Goal: Find specific page/section: Find specific page/section

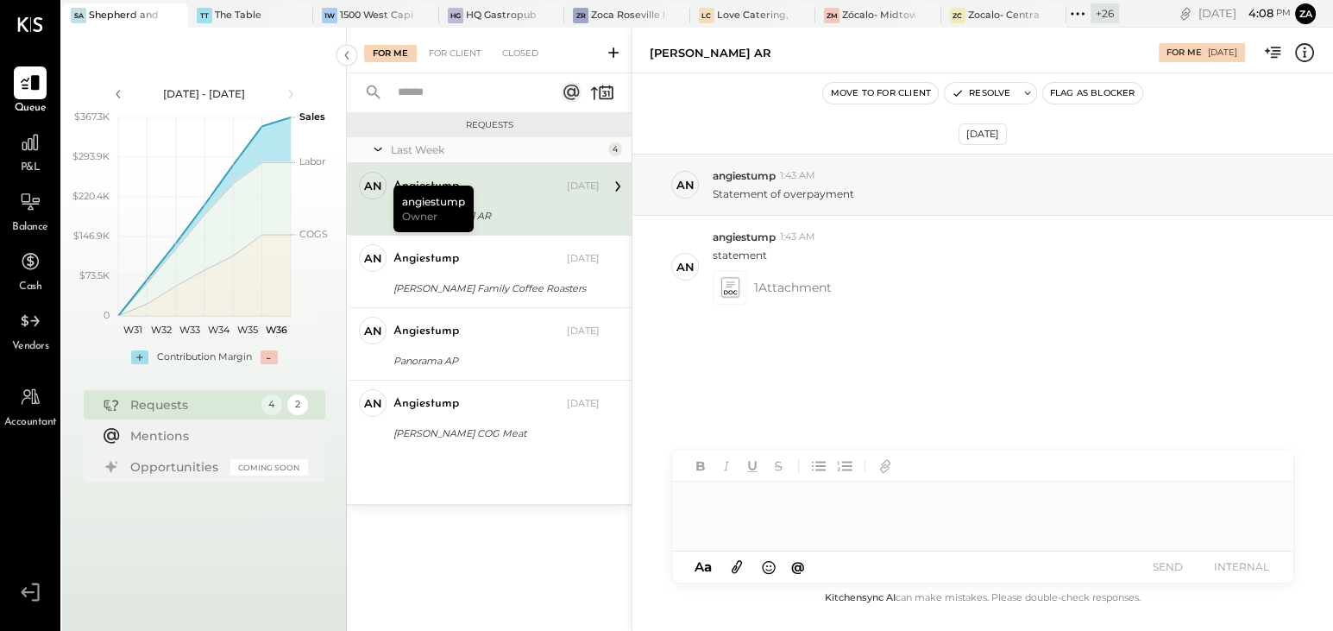
click at [1084, 15] on icon at bounding box center [1078, 14] width 22 height 22
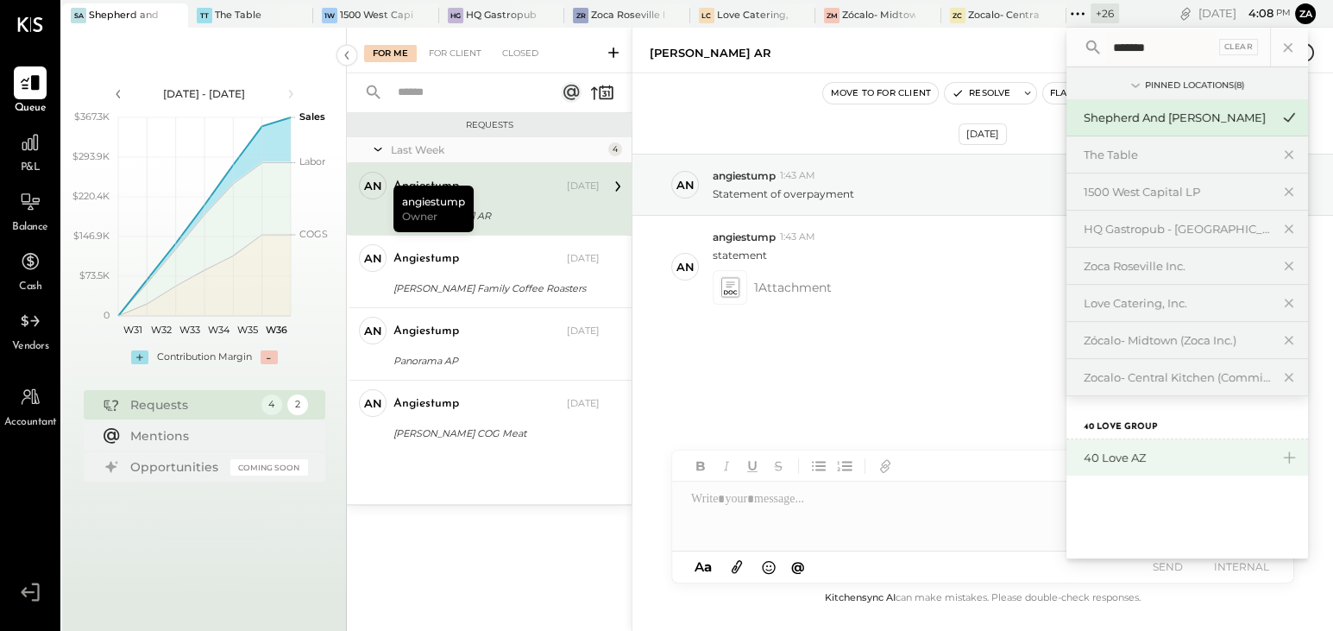
type input "*******"
click at [1125, 452] on div "40 Love AZ" at bounding box center [1177, 458] width 186 height 16
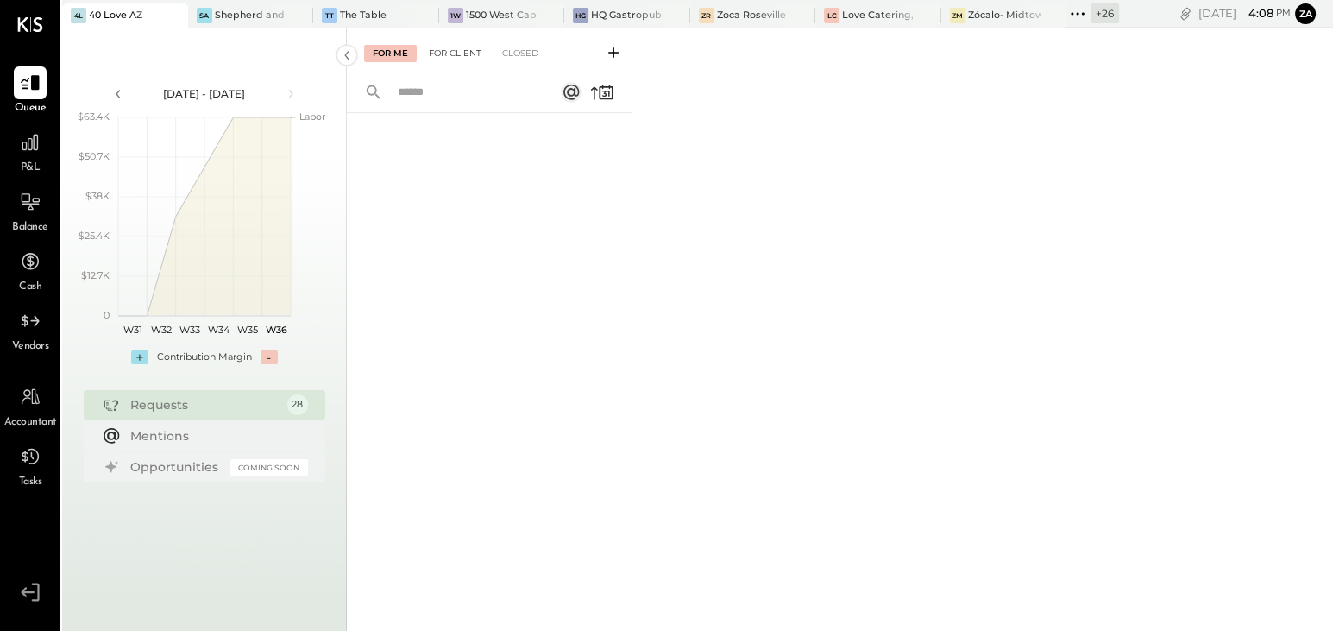
click at [443, 51] on div "For Client" at bounding box center [455, 53] width 70 height 17
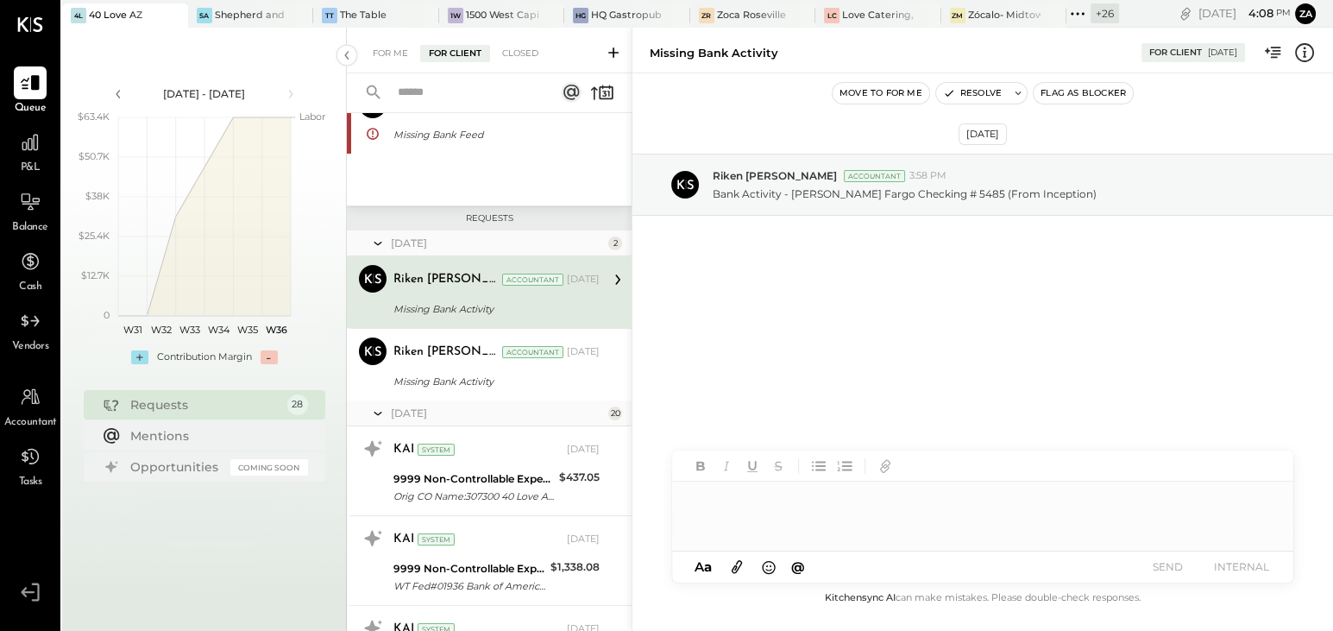
scroll to position [158, 0]
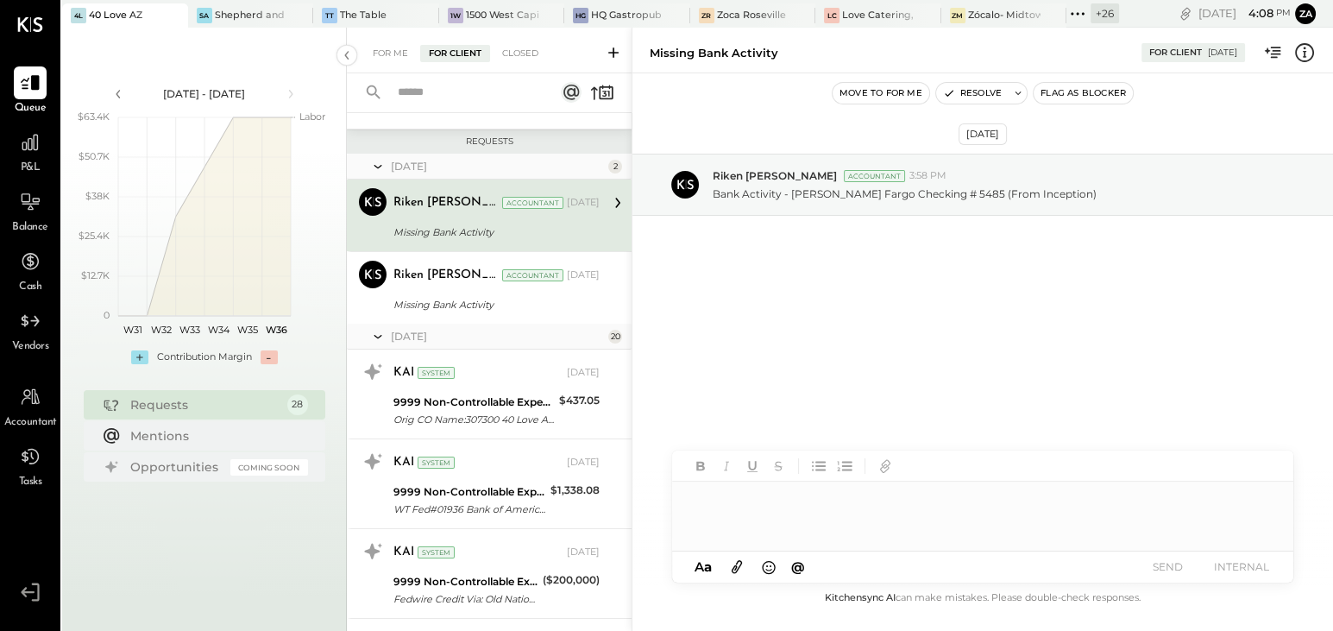
click at [529, 216] on div "Riken [PERSON_NAME] Accountant [DATE]" at bounding box center [497, 202] width 206 height 29
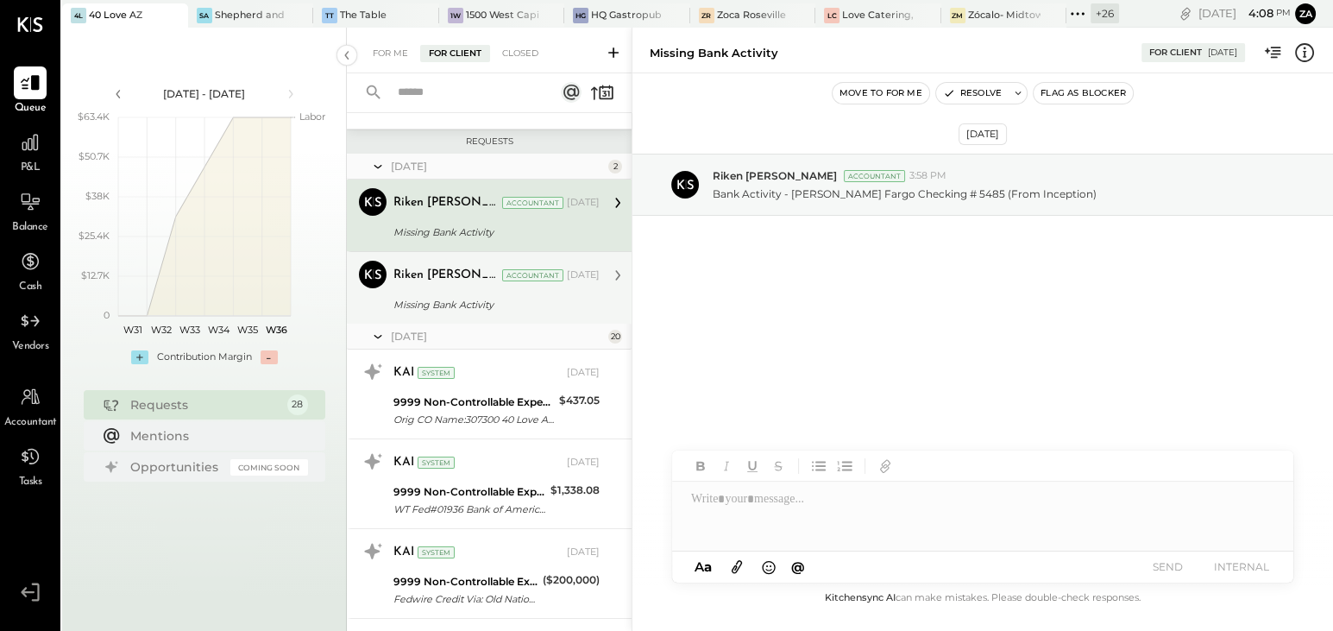
click at [477, 275] on div "Riken [PERSON_NAME] Accountant" at bounding box center [479, 275] width 170 height 17
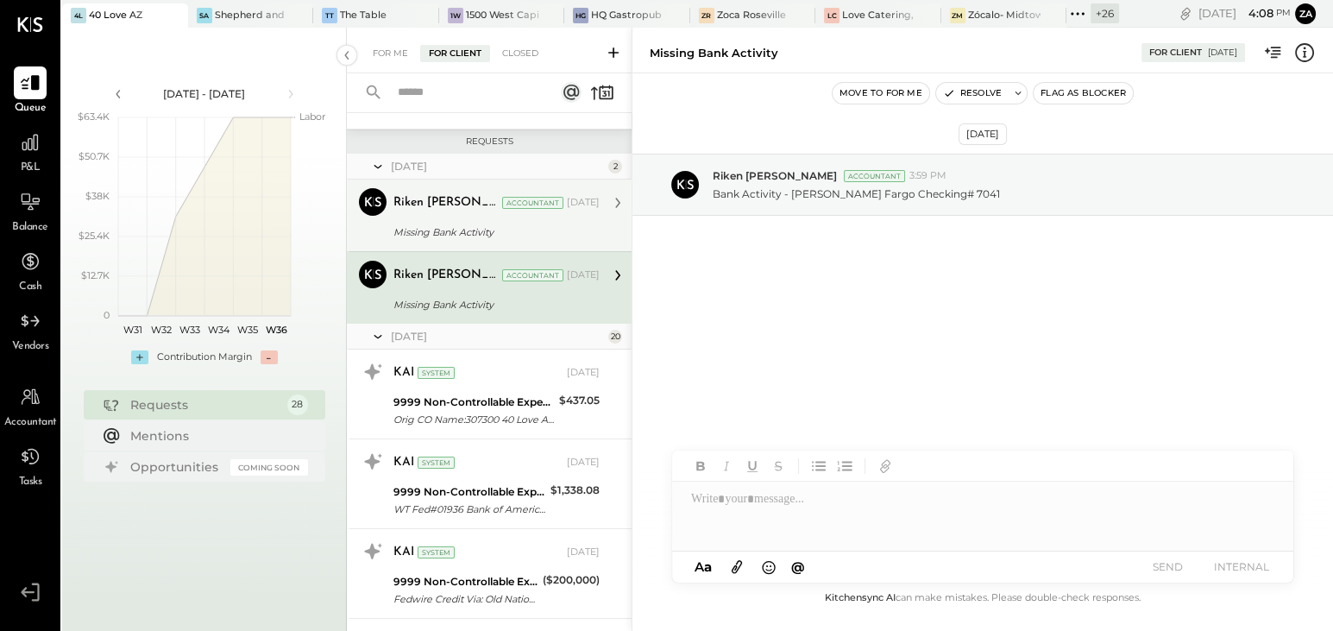
click at [480, 228] on div "Missing Bank Activity" at bounding box center [494, 232] width 201 height 17
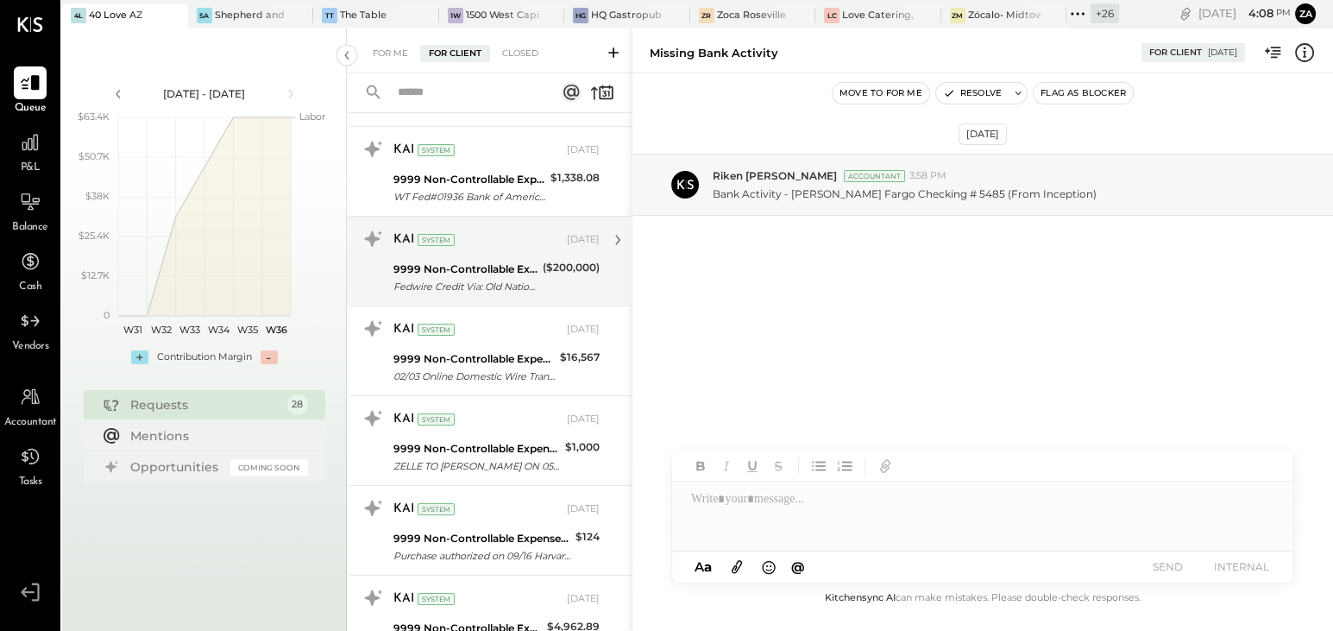
scroll to position [706, 0]
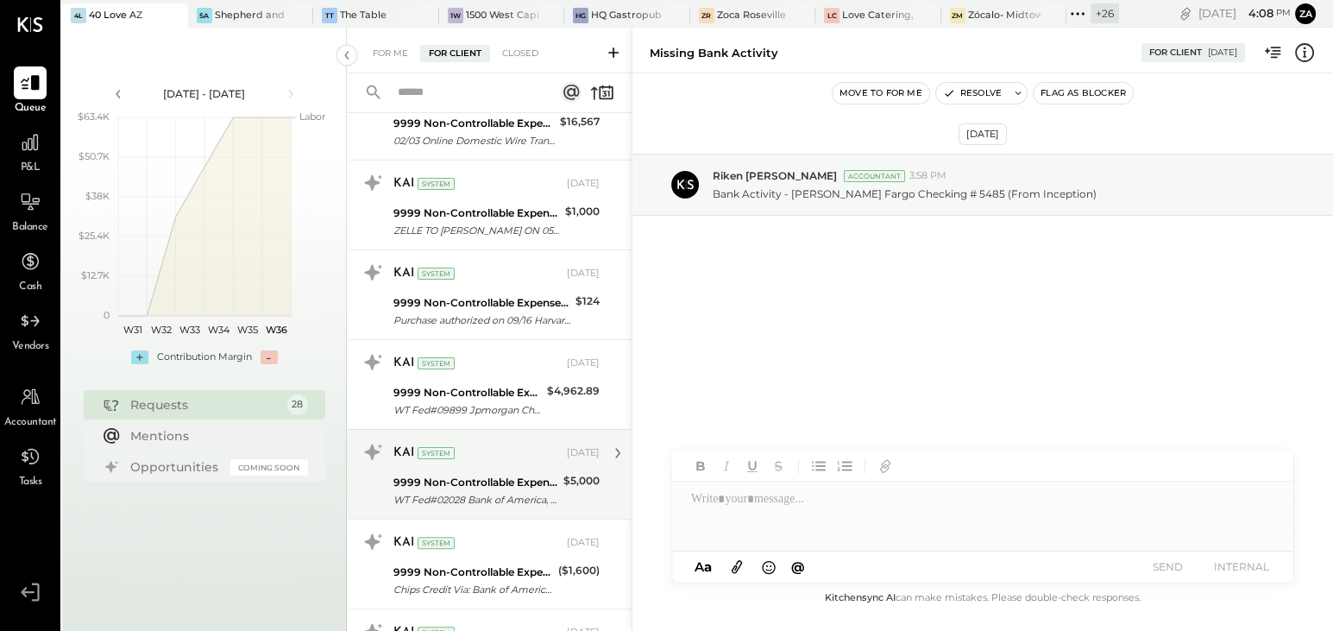
click at [460, 457] on div "KAI System [DATE]" at bounding box center [497, 453] width 206 height 24
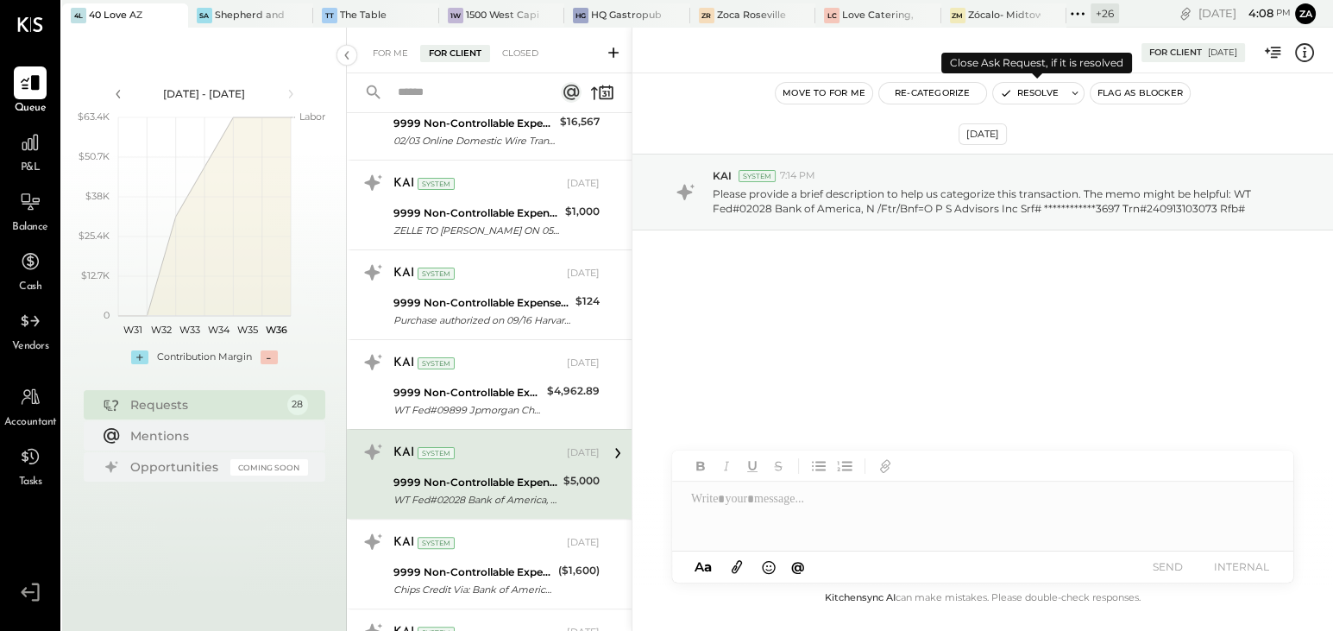
click at [1049, 92] on button "Resolve" at bounding box center [1029, 93] width 72 height 21
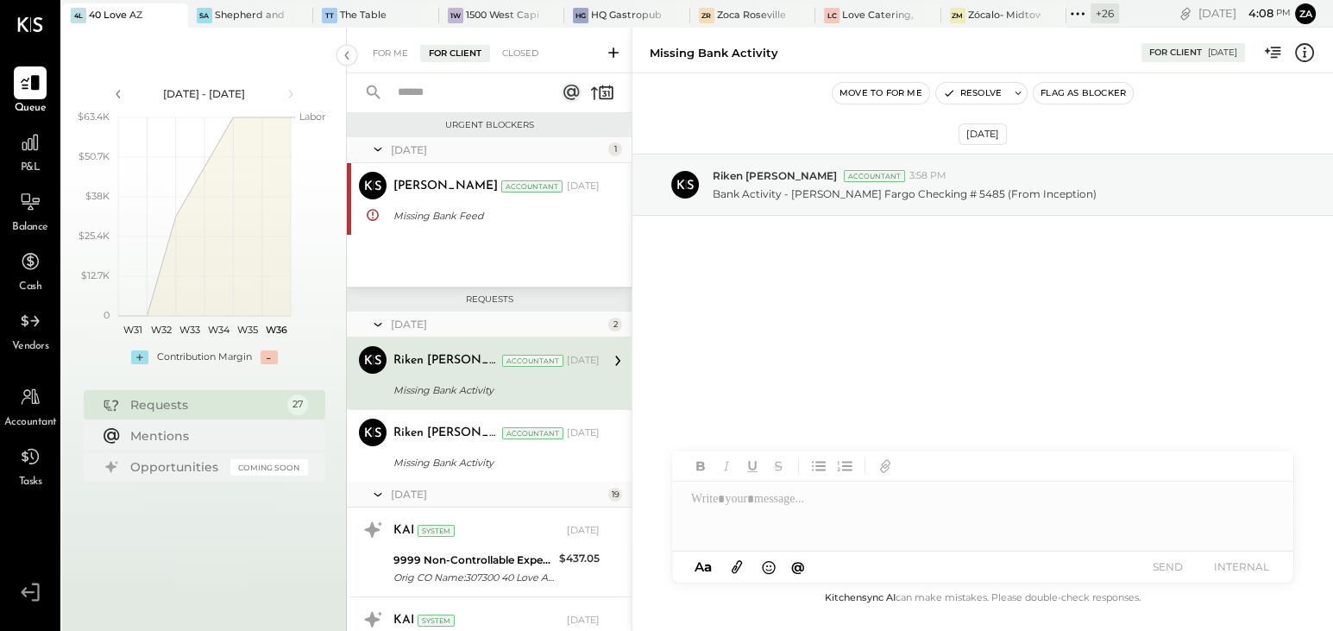
click at [421, 97] on input "text" at bounding box center [465, 93] width 156 height 28
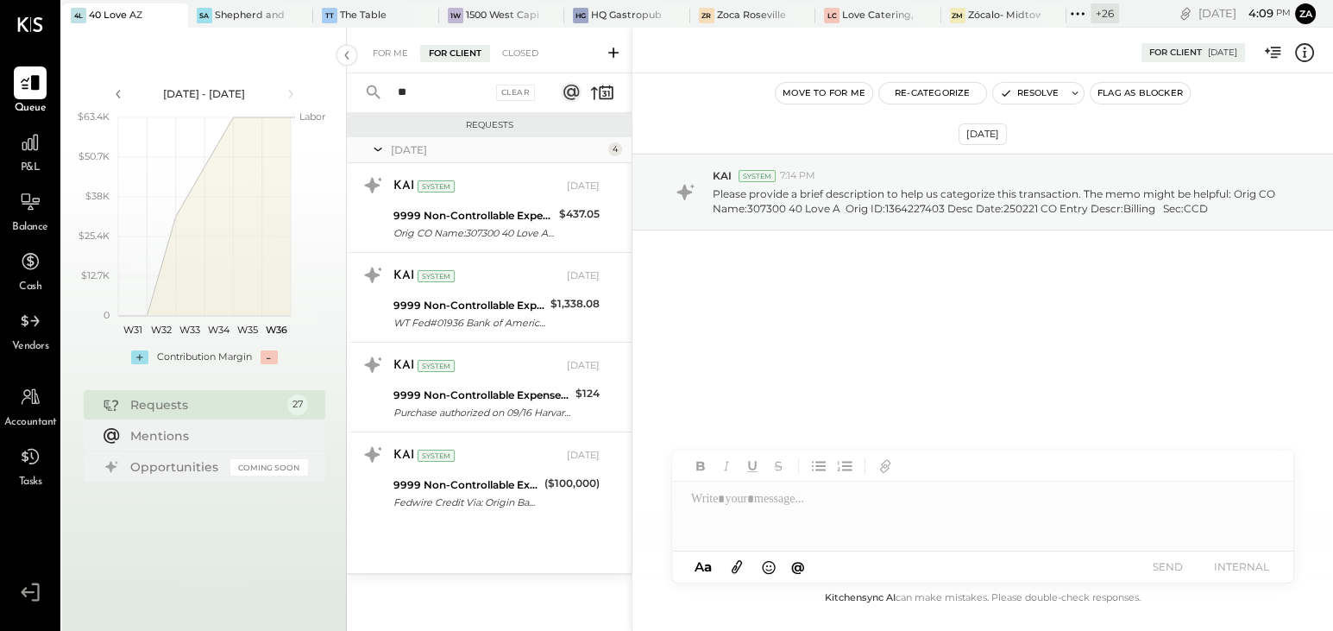
click at [425, 95] on input "**" at bounding box center [439, 93] width 104 height 28
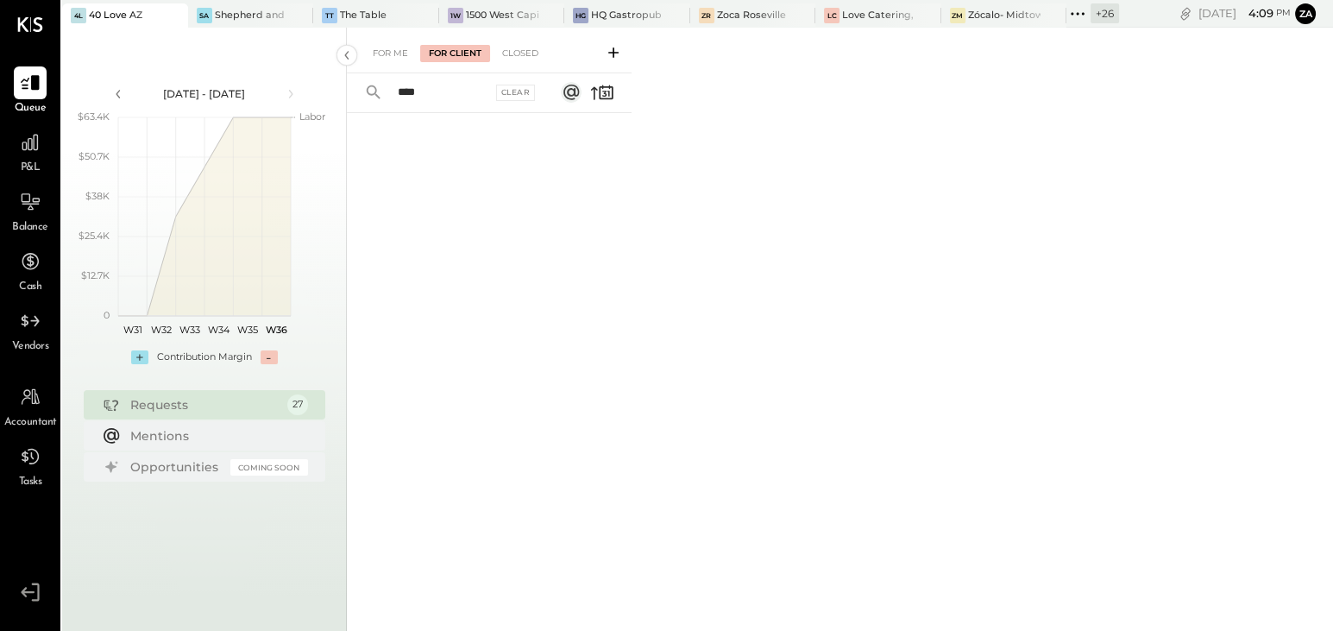
type input "****"
drag, startPoint x: 432, startPoint y: 89, endPoint x: 250, endPoint y: 88, distance: 182.1
click at [250, 88] on div "[DATE] - [DATE] polygon, polyline { transition: fill-opacity 0.1s, stroke-opaci…" at bounding box center [697, 343] width 1271 height 631
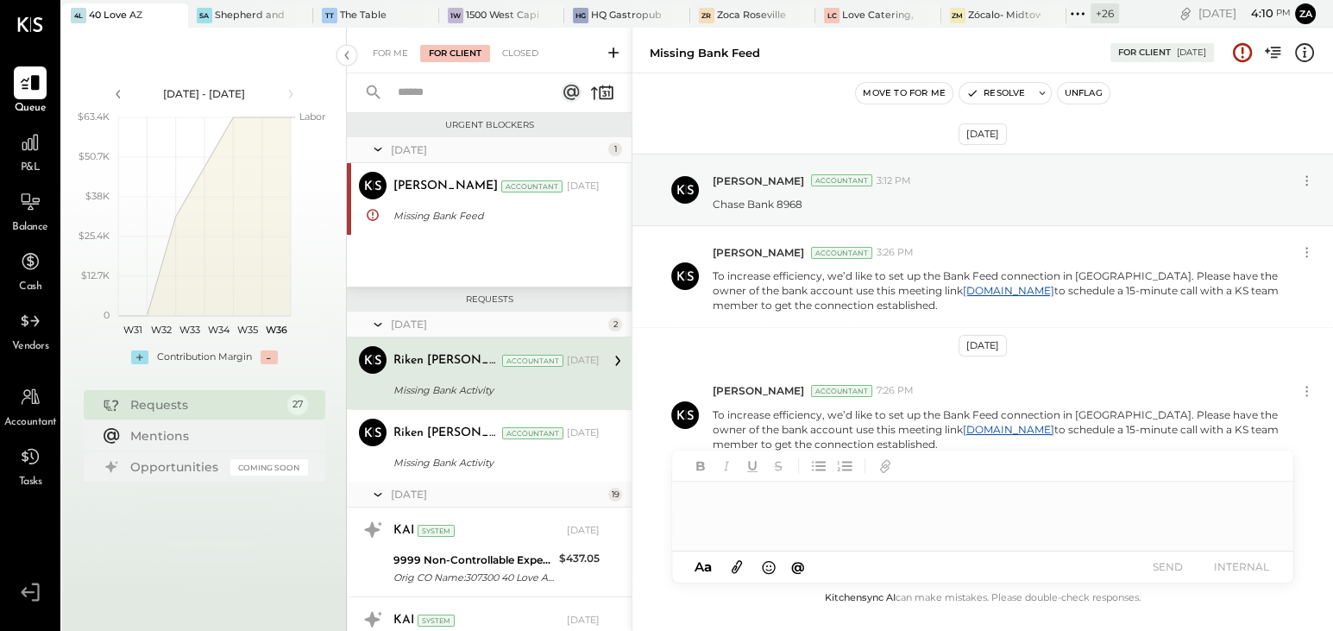
scroll to position [3, 0]
click at [400, 91] on input "text" at bounding box center [465, 93] width 156 height 28
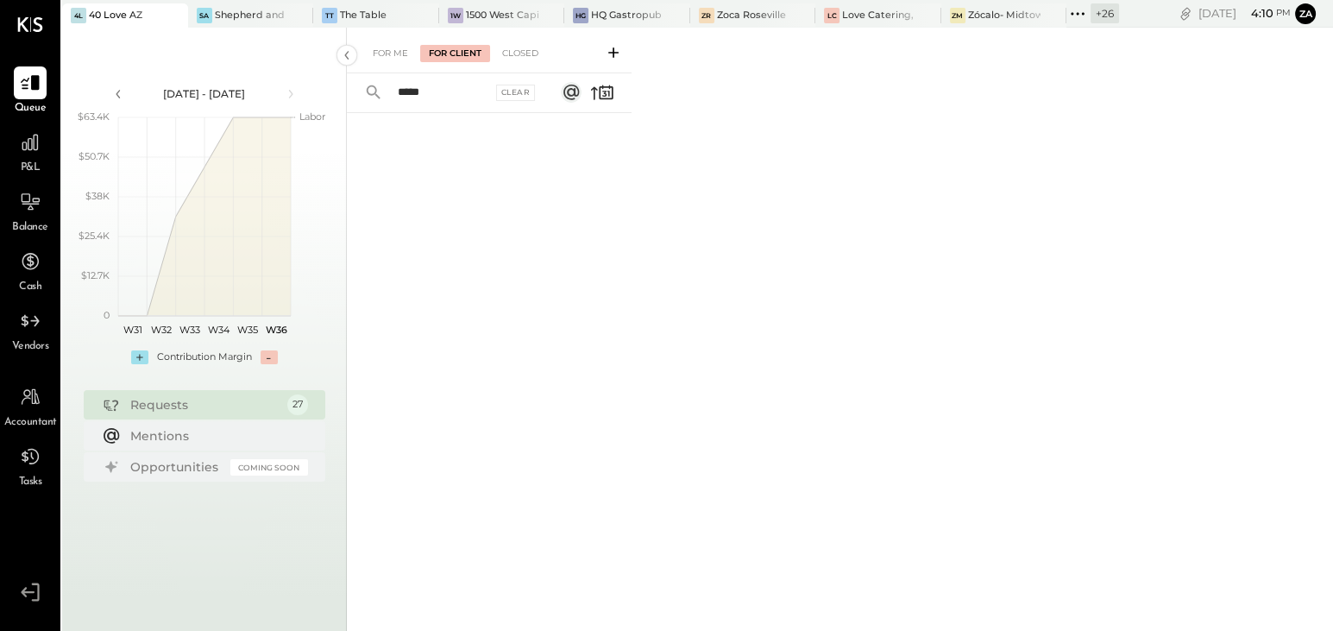
type input "****"
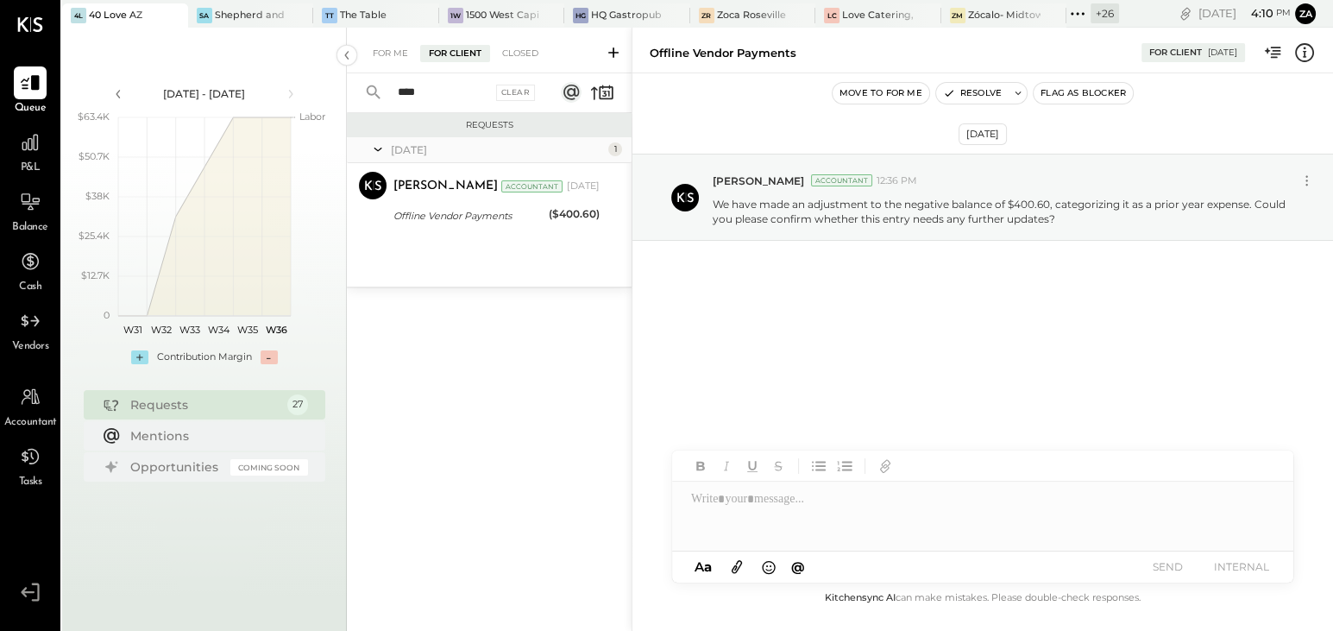
drag, startPoint x: 335, startPoint y: 92, endPoint x: 240, endPoint y: 91, distance: 94.9
click at [260, 91] on div "[DATE] - [DATE] polygon, polyline { transition: fill-opacity 0.1s, stroke-opaci…" at bounding box center [697, 343] width 1271 height 631
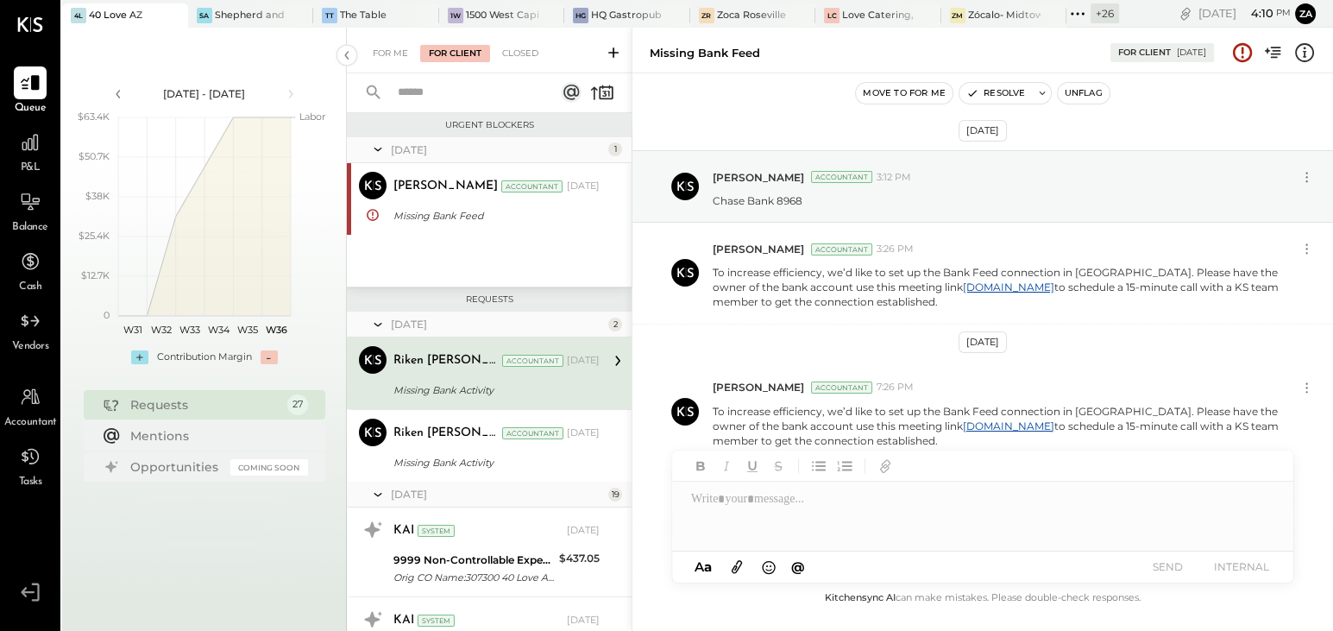
click at [383, 322] on icon at bounding box center [377, 324] width 17 height 43
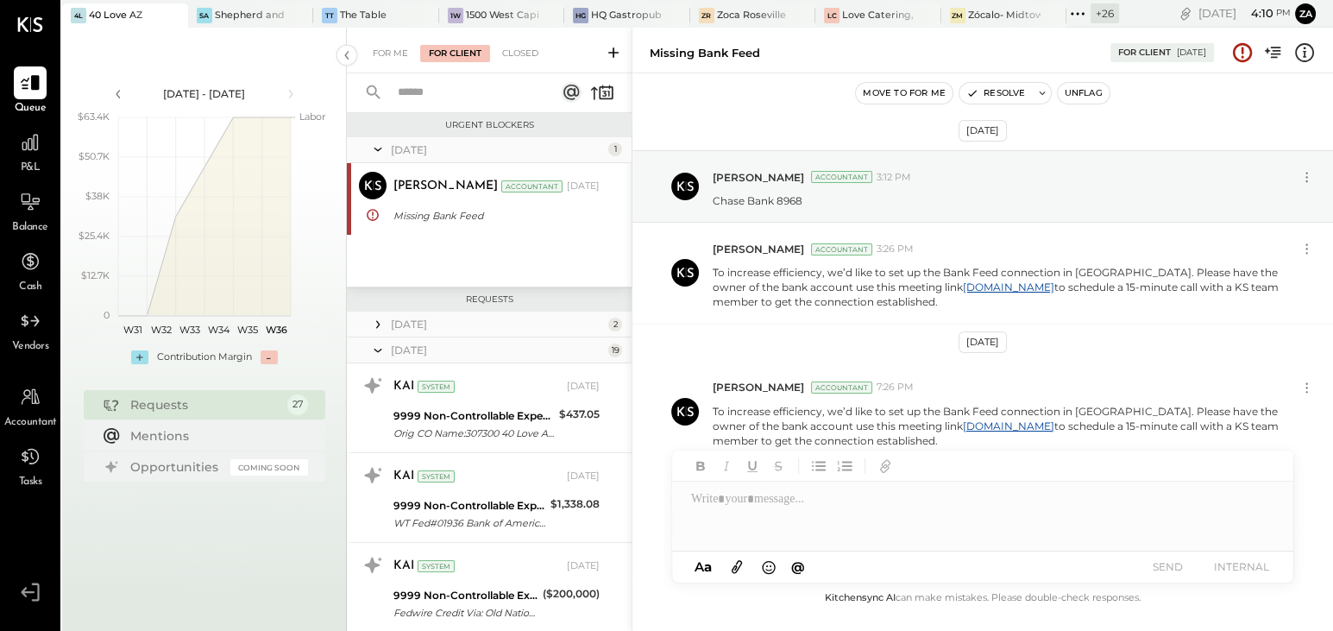
click at [371, 351] on icon at bounding box center [377, 350] width 17 height 43
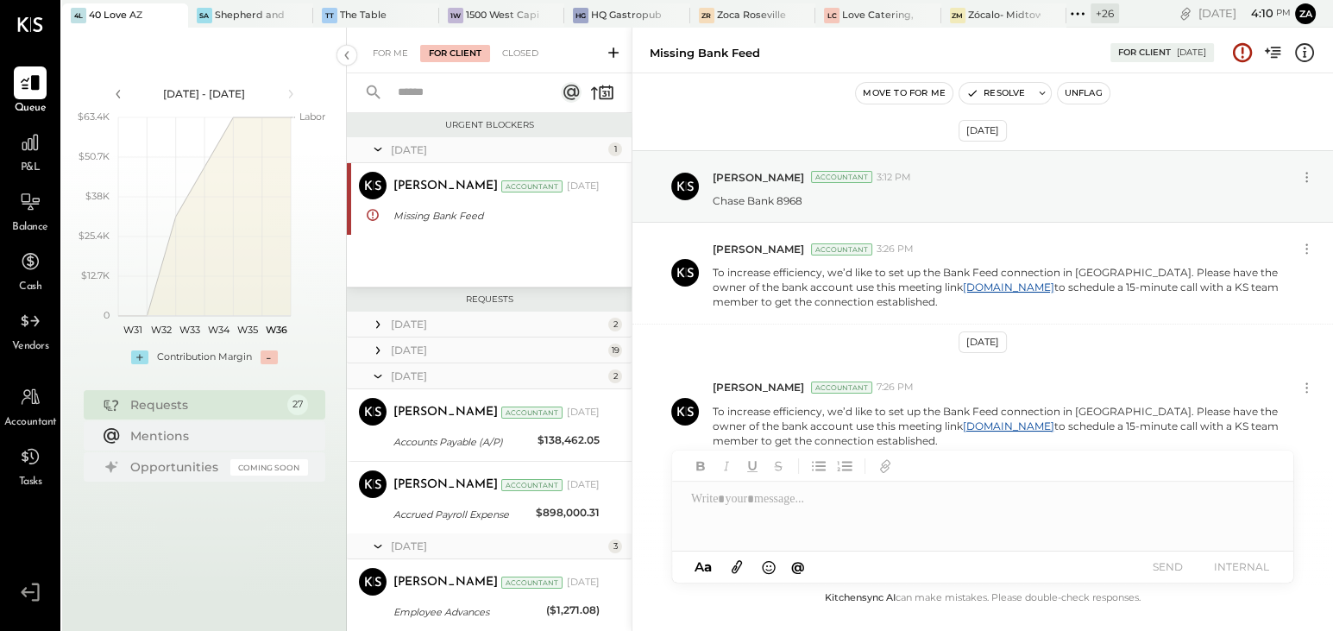
click at [386, 375] on icon at bounding box center [377, 376] width 17 height 43
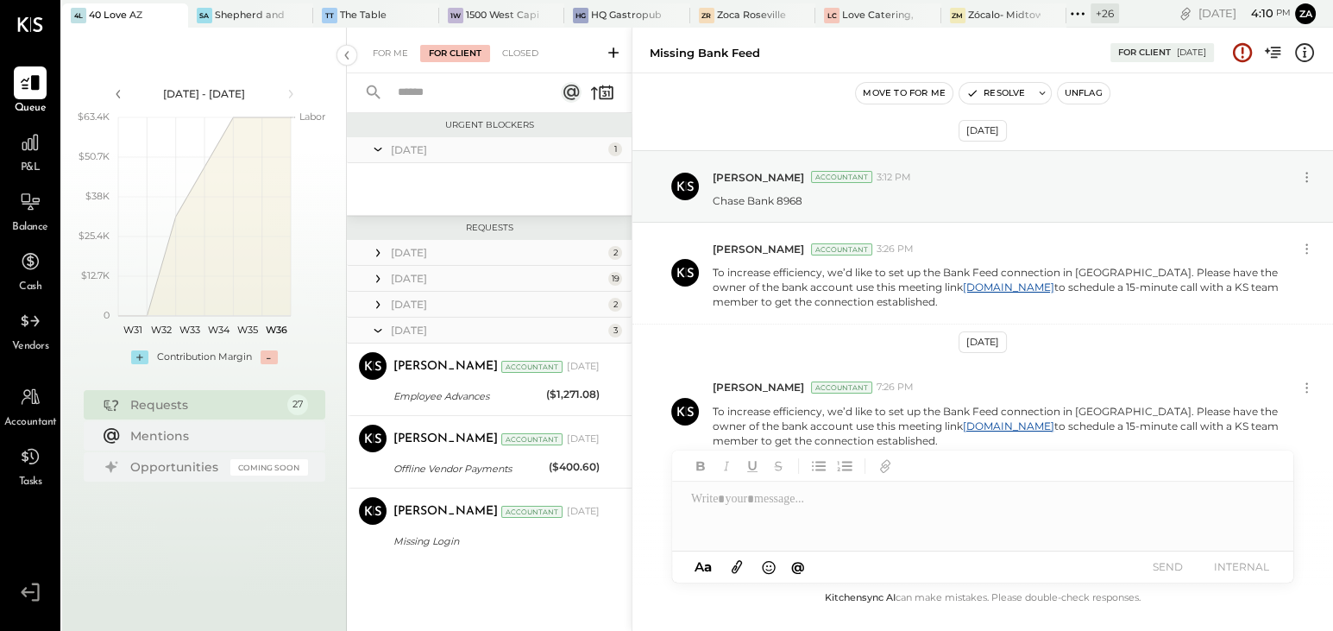
click at [375, 331] on icon at bounding box center [377, 330] width 17 height 43
